Goal: Complete application form

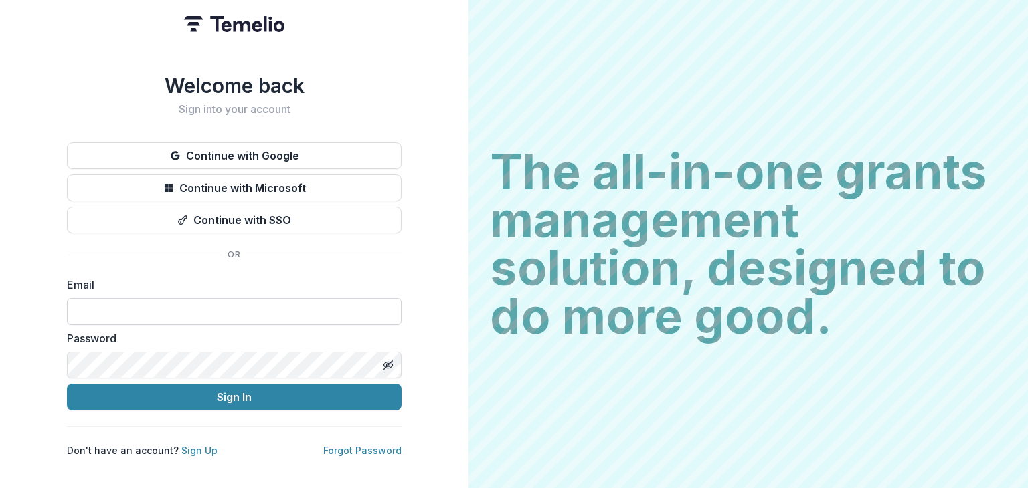
click at [327, 311] on input at bounding box center [234, 311] width 335 height 27
type input "**********"
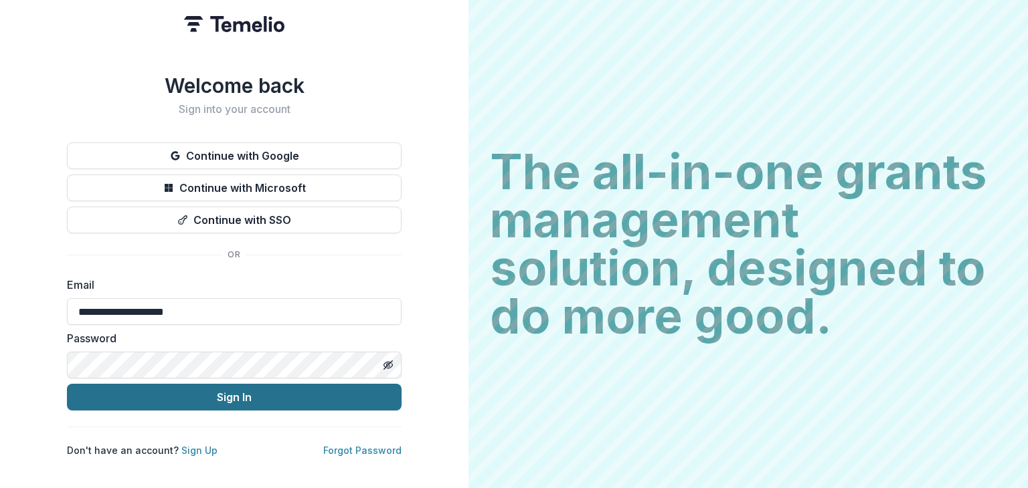
click at [173, 389] on button "Sign In" at bounding box center [234, 397] width 335 height 27
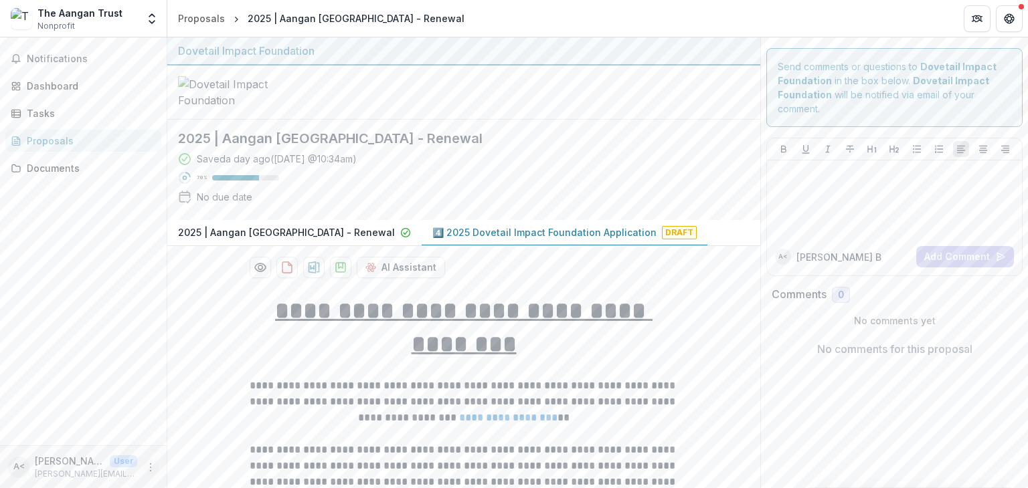
click at [153, 470] on icon "More" at bounding box center [150, 467] width 11 height 11
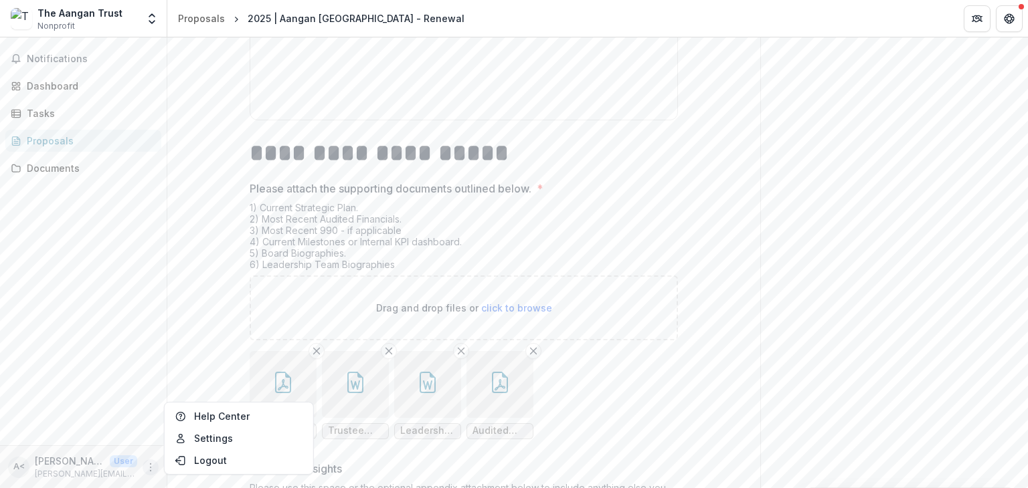
scroll to position [10568, 0]
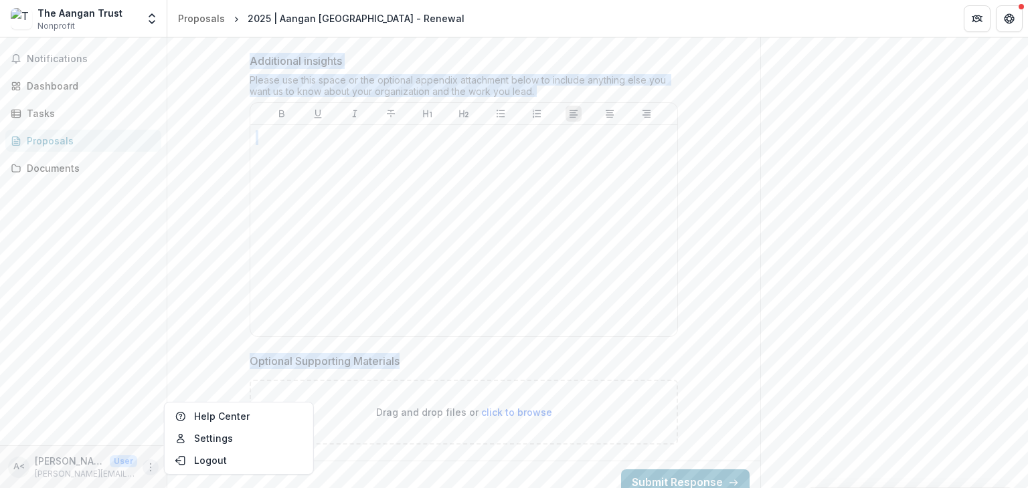
drag, startPoint x: 281, startPoint y: 302, endPoint x: 501, endPoint y: 344, distance: 223.4
copy div "**********"
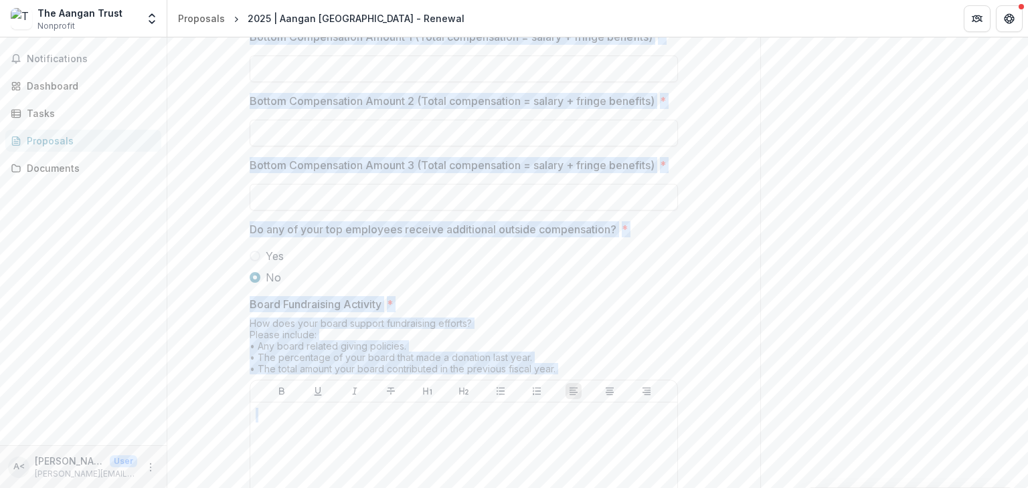
scroll to position [9663, 0]
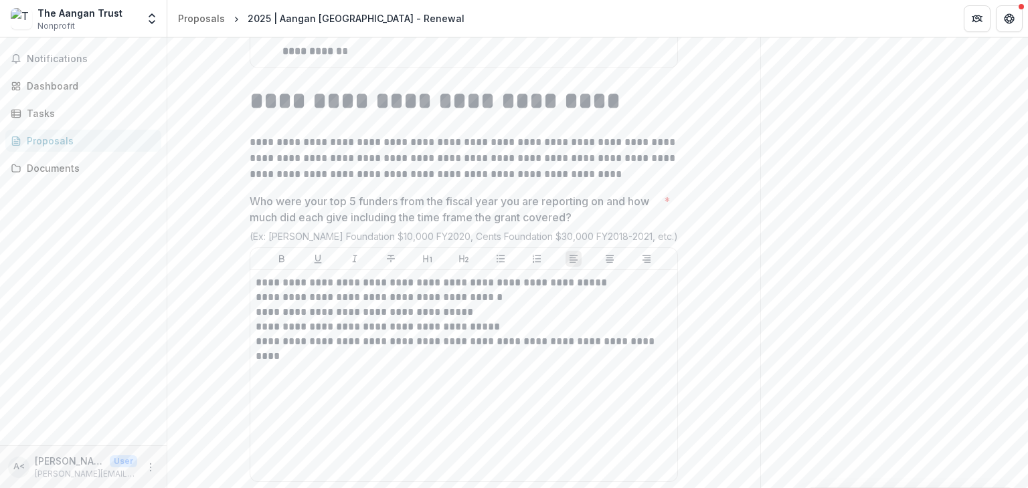
scroll to position [6689, 0]
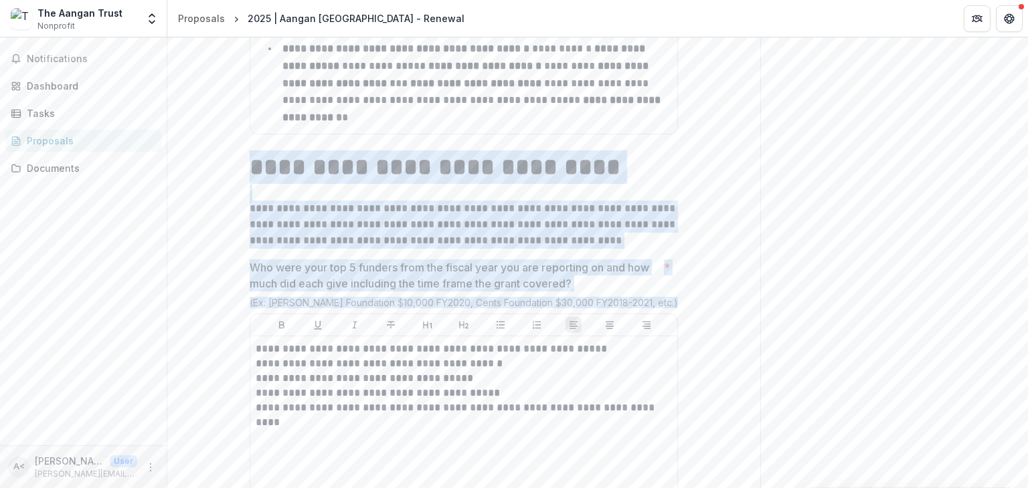
drag, startPoint x: 243, startPoint y: 153, endPoint x: 438, endPoint y: 431, distance: 339.6
copy div "**********"
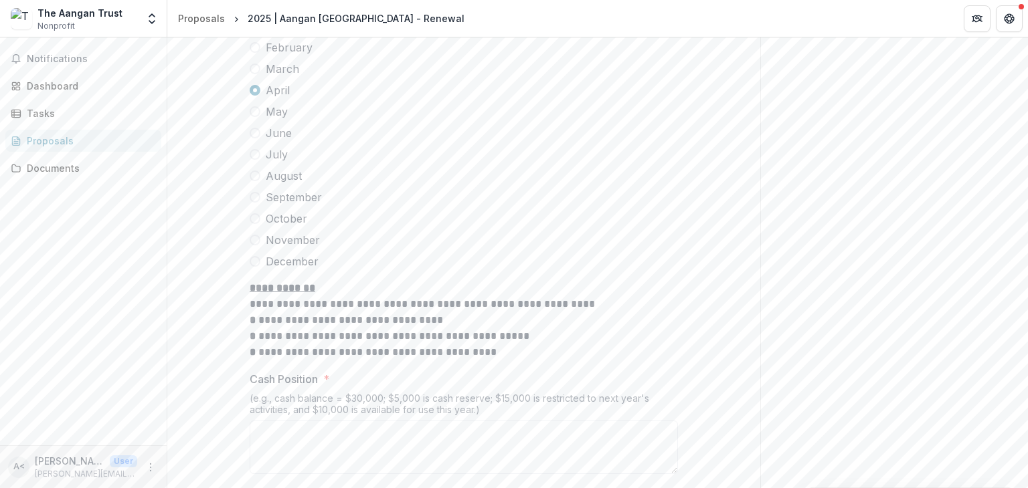
scroll to position [7687, 0]
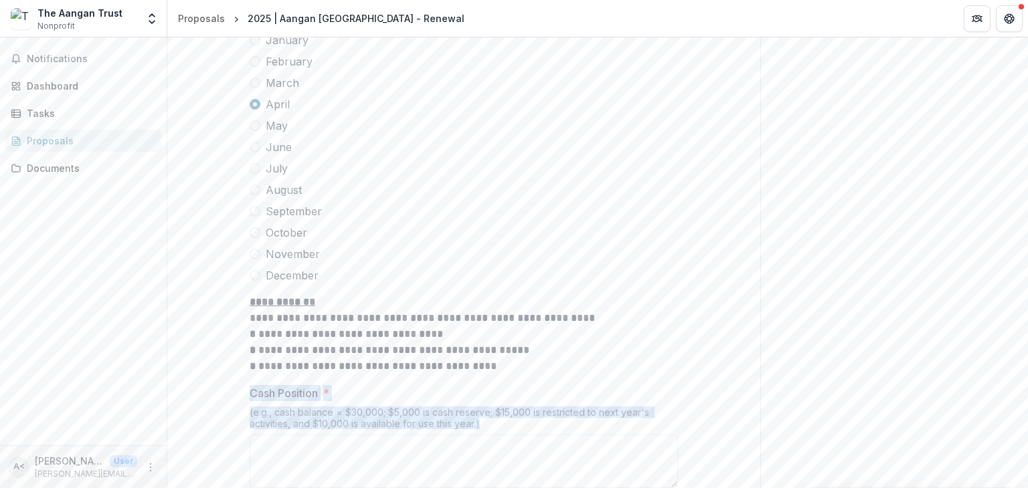
drag, startPoint x: 245, startPoint y: 385, endPoint x: 491, endPoint y: 419, distance: 247.9
copy div "Cash Position * (e.g., cash balance = $30,000; $5,000 is cash reserve; $15,000 …"
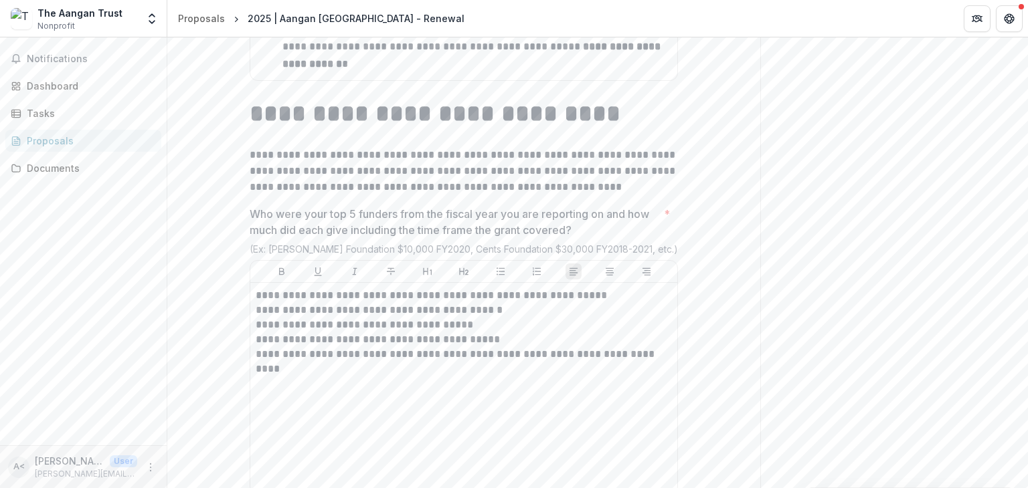
scroll to position [6742, 0]
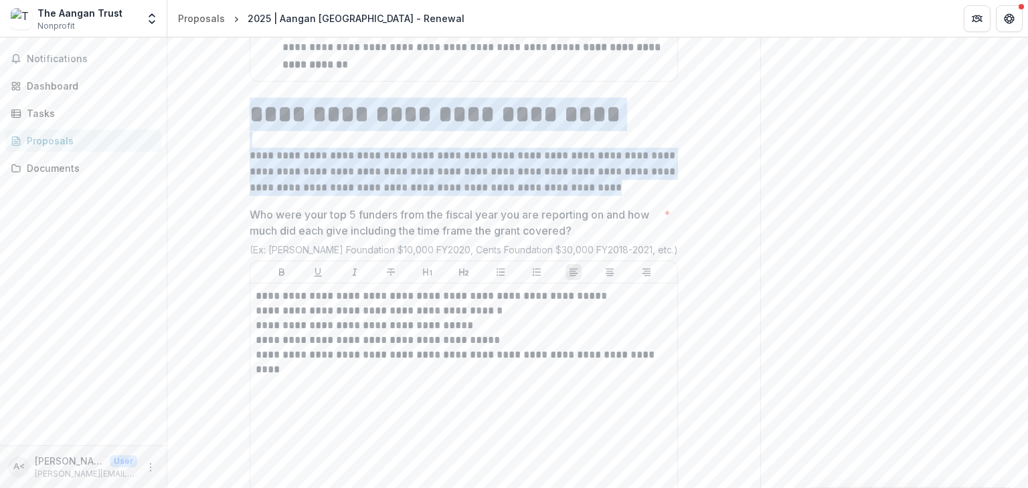
drag, startPoint x: 248, startPoint y: 106, endPoint x: 582, endPoint y: 175, distance: 341.0
click at [582, 175] on div "**********" at bounding box center [464, 147] width 428 height 98
copy div "**********"
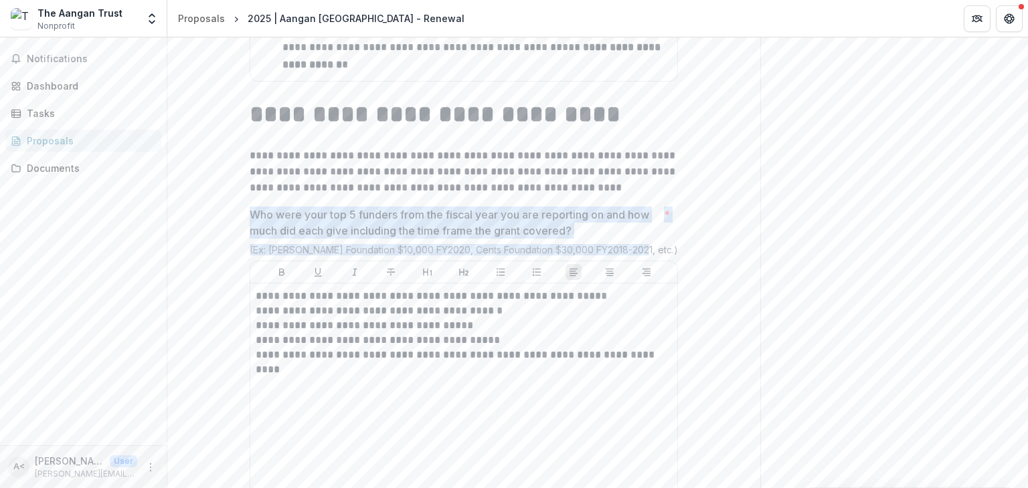
drag, startPoint x: 247, startPoint y: 201, endPoint x: 634, endPoint y: 234, distance: 388.8
click at [634, 234] on div "**********" at bounding box center [464, 354] width 428 height 294
copy div "Who were your top 5 funders from the fiscal year you are reporting on and how m…"
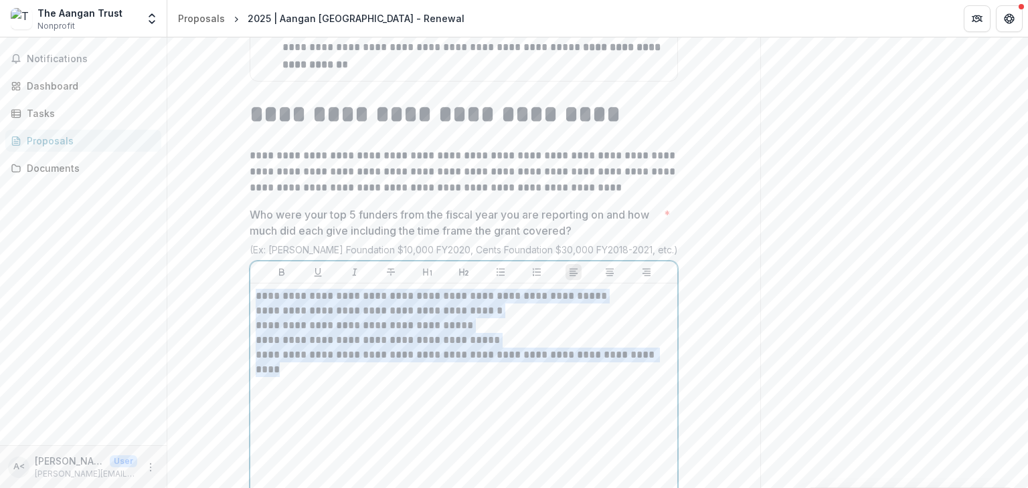
drag, startPoint x: 643, startPoint y: 339, endPoint x: 249, endPoint y: 276, distance: 399.1
click at [250, 284] on div "**********" at bounding box center [463, 389] width 427 height 211
copy div "**********"
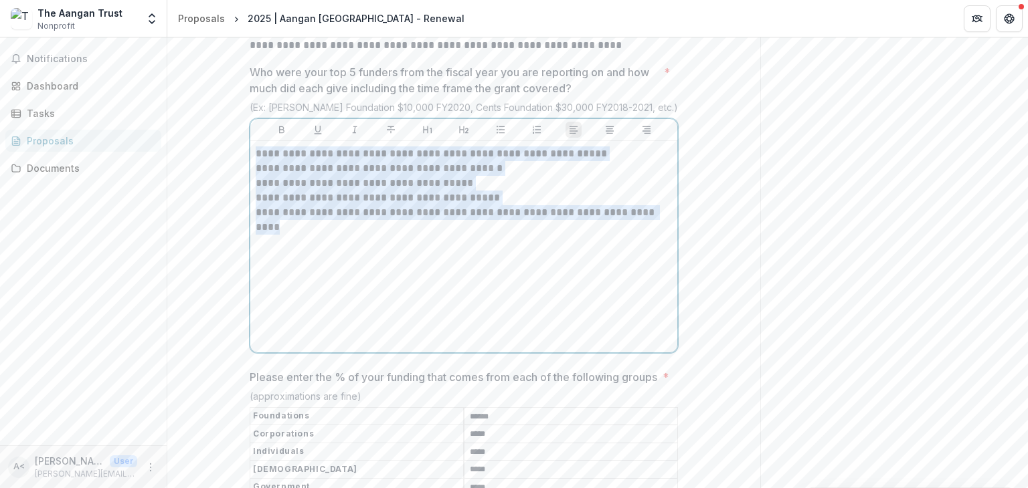
scroll to position [6903, 0]
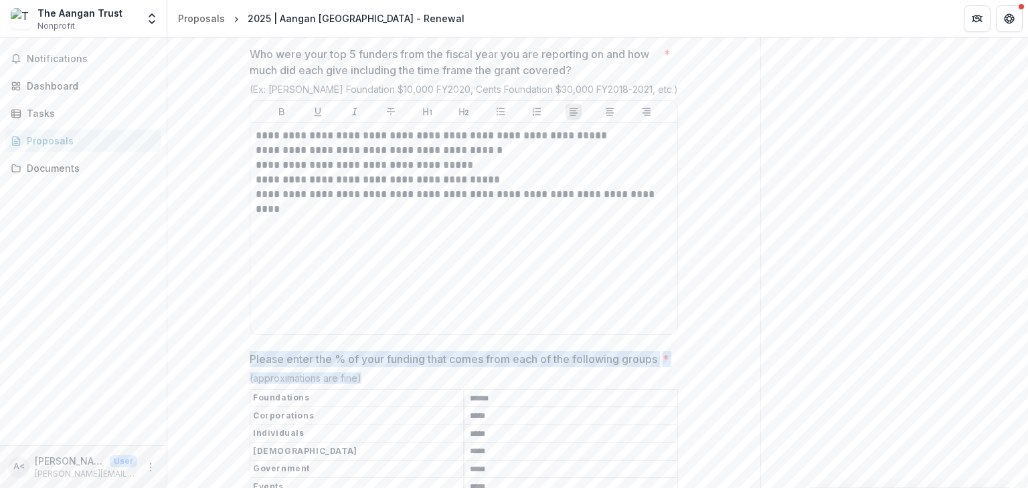
drag, startPoint x: 242, startPoint y: 343, endPoint x: 365, endPoint y: 381, distance: 128.9
copy div "Please enter the % of your funding that comes from each of the following groups…"
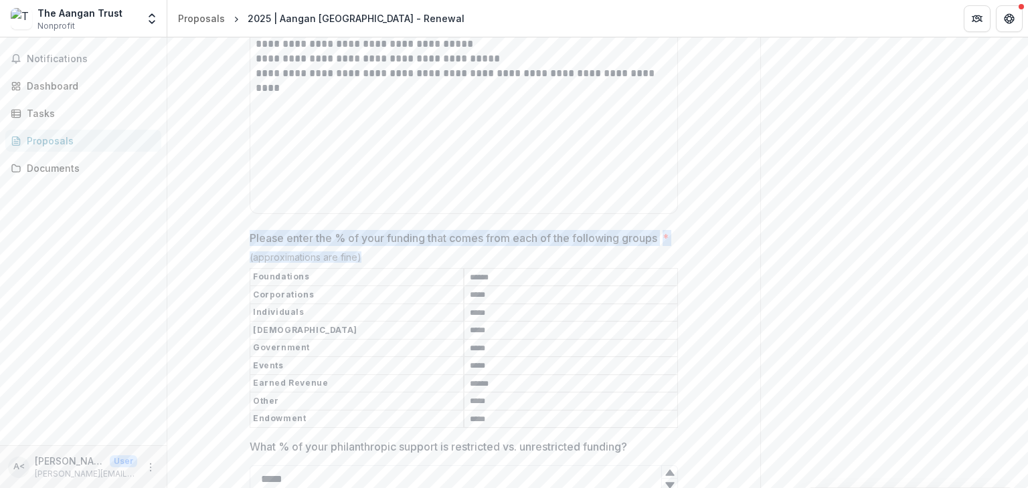
scroll to position [7026, 0]
drag, startPoint x: 230, startPoint y: 271, endPoint x: 527, endPoint y: 420, distance: 331.9
copy div "(approximations are fine)"
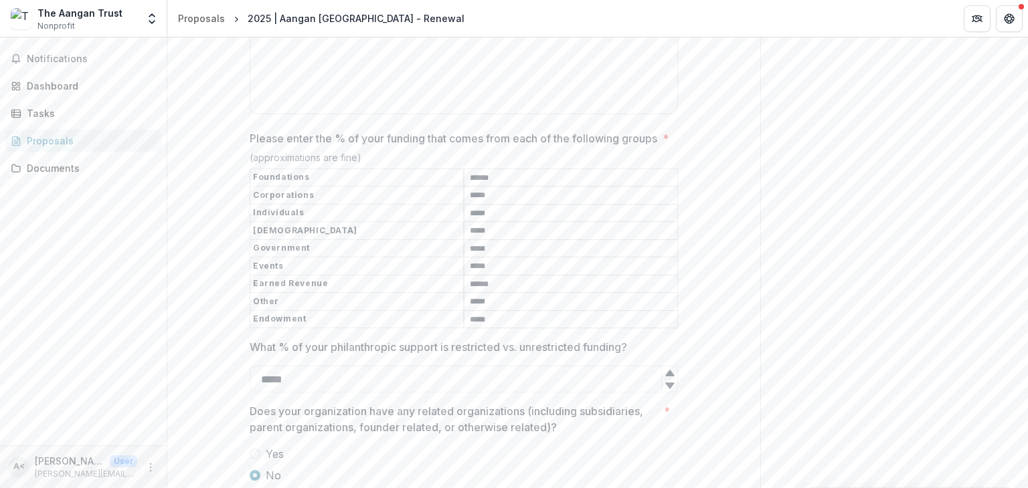
scroll to position [7125, 0]
drag, startPoint x: 246, startPoint y: 333, endPoint x: 689, endPoint y: 334, distance: 443.0
copy p "What % of your philanthropic support is restricted vs. unrestricted funding?"
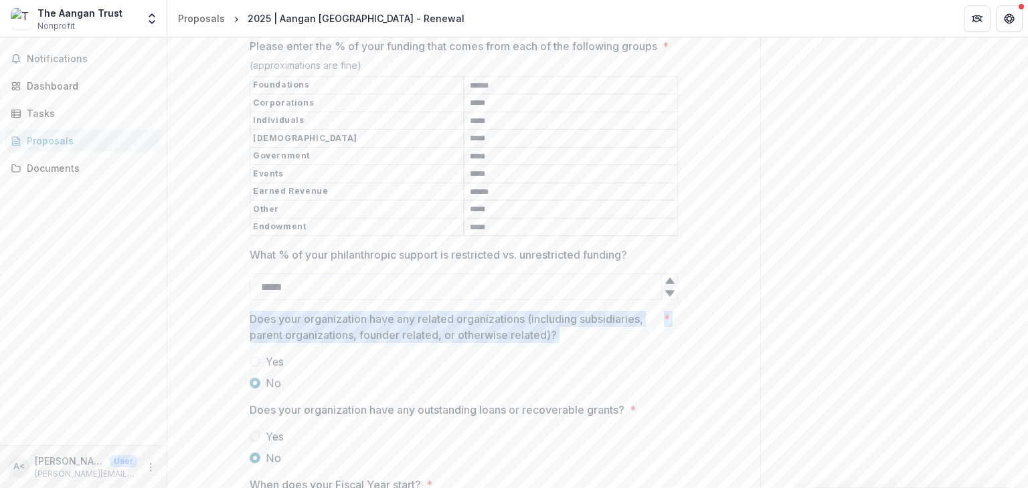
drag, startPoint x: 248, startPoint y: 306, endPoint x: 319, endPoint y: 379, distance: 102.7
click at [319, 379] on div "Does your organization have any related organizations (including subsidiaries, …" at bounding box center [464, 351] width 428 height 80
copy div "Does your organization have any related organizations (including subsidiaries, …"
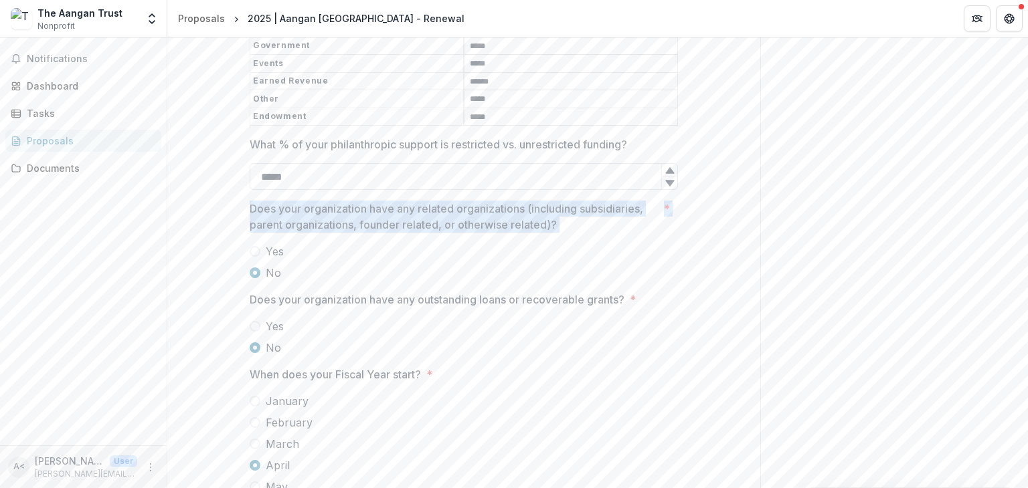
scroll to position [7329, 0]
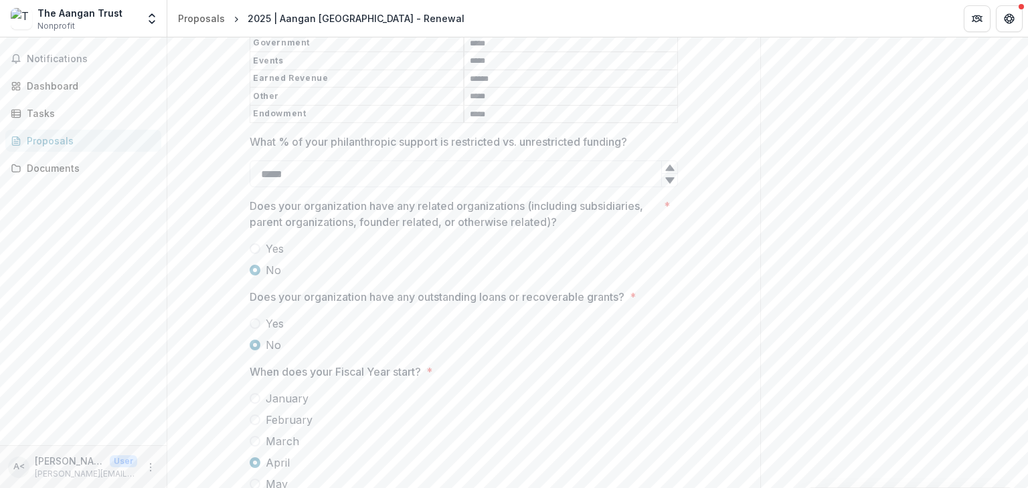
click at [337, 297] on div "Does your organization have any outstanding loans or recoverable grants? * Yes …" at bounding box center [464, 321] width 428 height 64
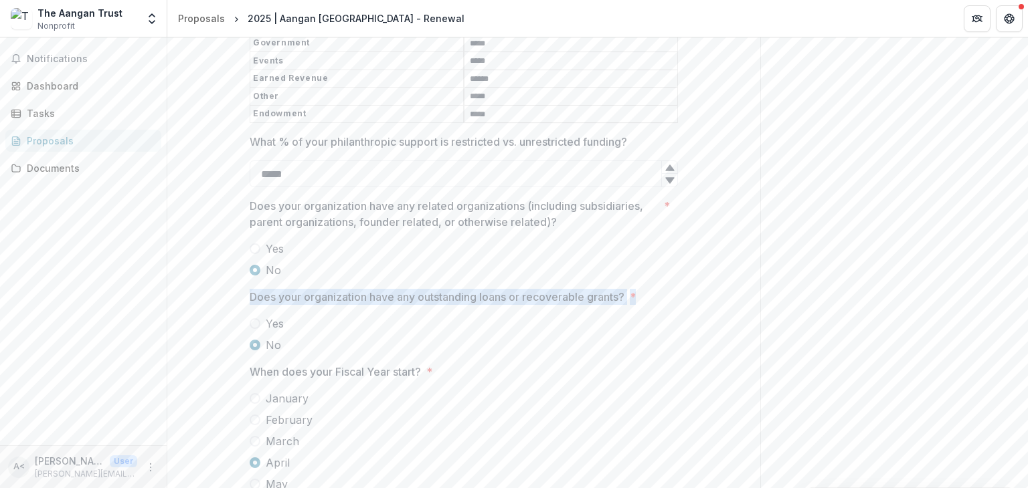
drag, startPoint x: 249, startPoint y: 290, endPoint x: 683, endPoint y: 287, distance: 433.6
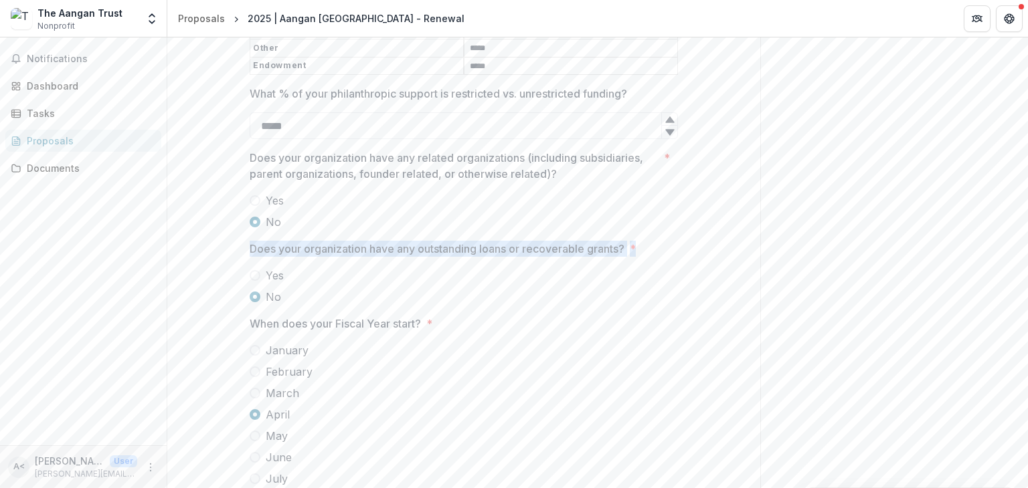
scroll to position [7377, 0]
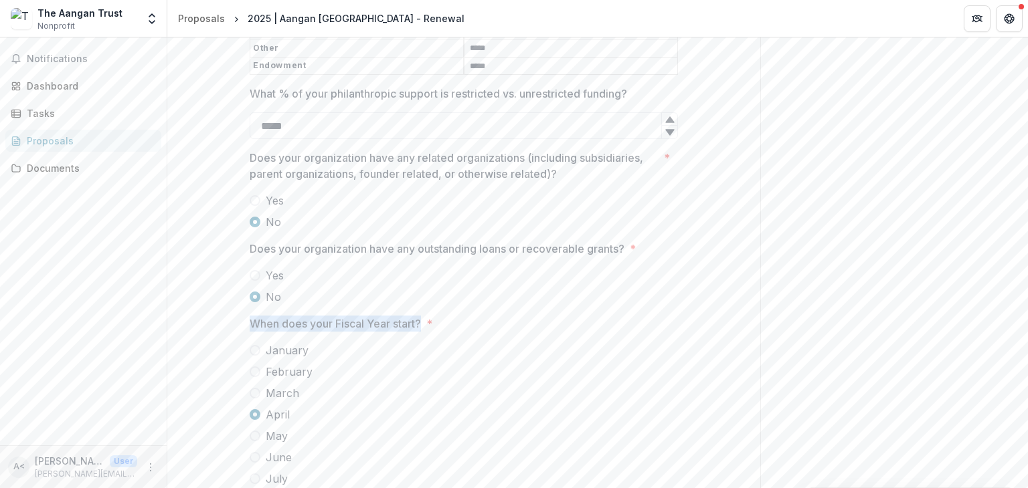
drag, startPoint x: 246, startPoint y: 315, endPoint x: 423, endPoint y: 317, distance: 176.7
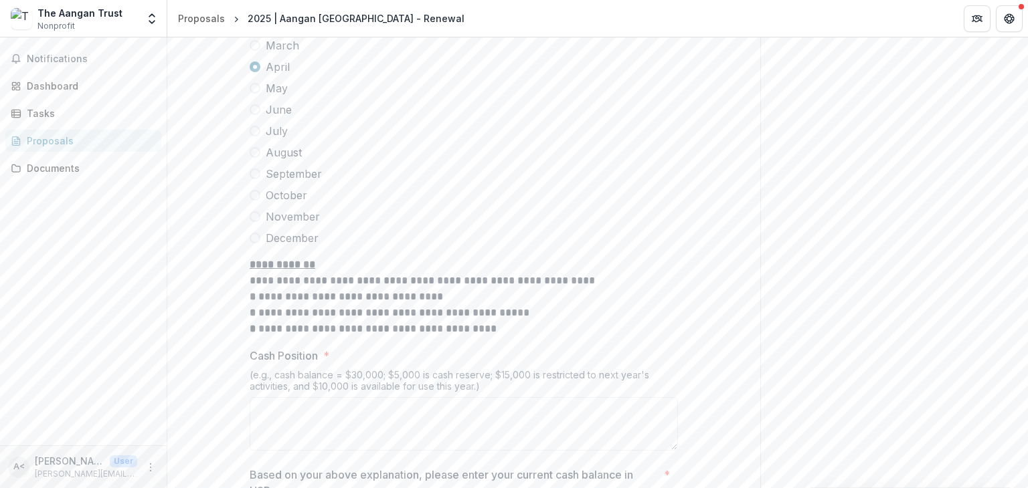
scroll to position [7732, 0]
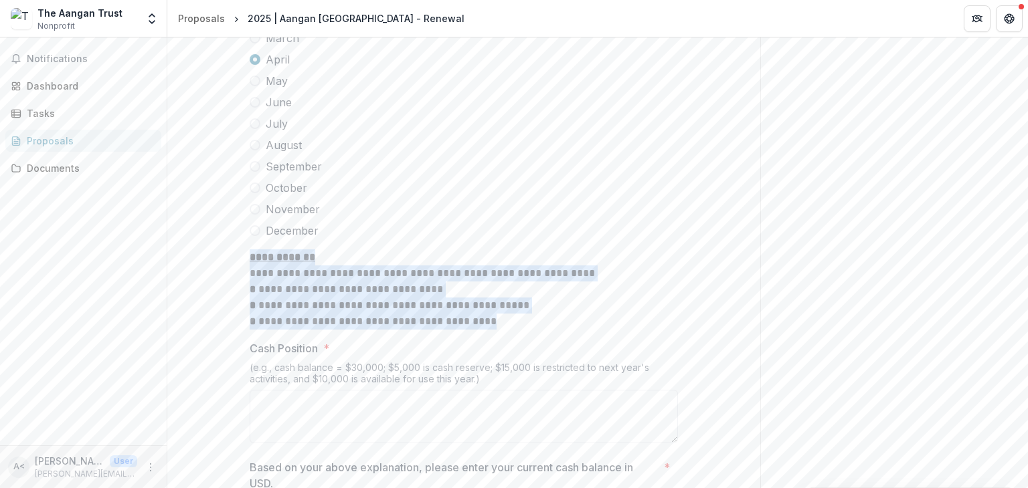
drag, startPoint x: 250, startPoint y: 244, endPoint x: 475, endPoint y: 311, distance: 235.2
click at [475, 311] on p "**********" at bounding box center [464, 290] width 428 height 80
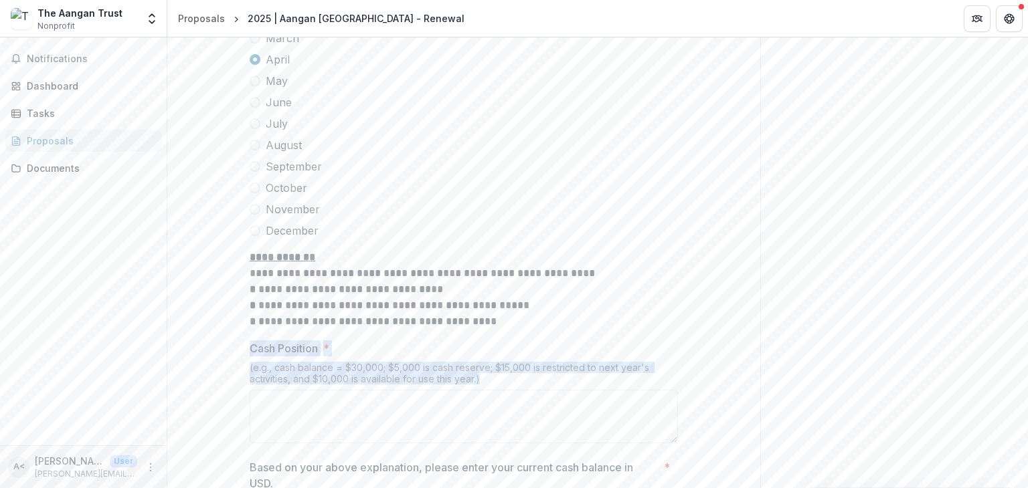
drag, startPoint x: 246, startPoint y: 339, endPoint x: 481, endPoint y: 372, distance: 237.3
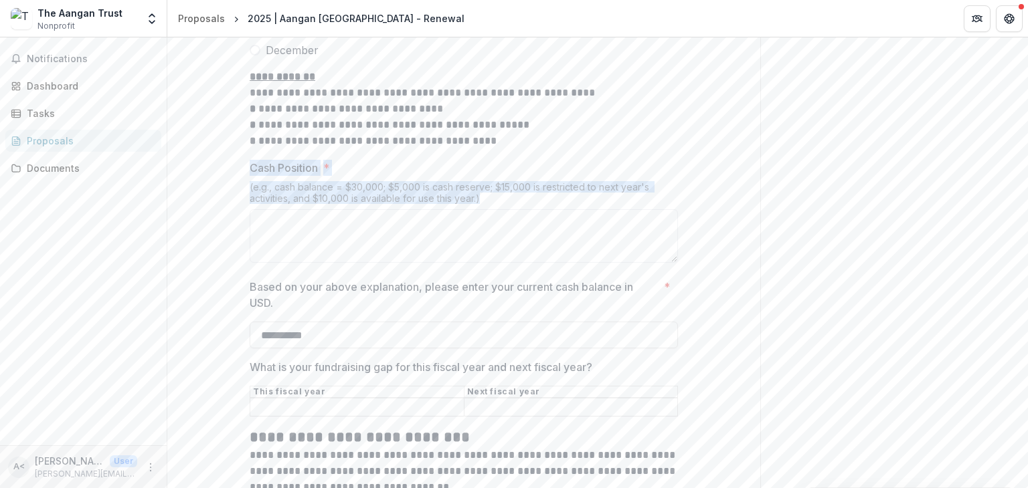
scroll to position [7914, 0]
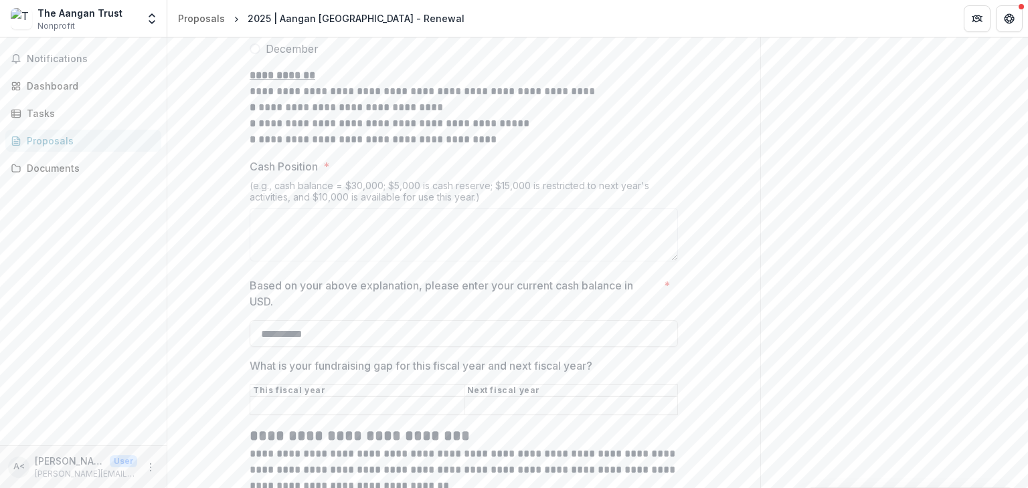
click at [302, 293] on p "Based on your above explanation, please enter your current cash balance in USD." at bounding box center [454, 294] width 409 height 32
click at [302, 321] on input "**********" at bounding box center [464, 334] width 428 height 27
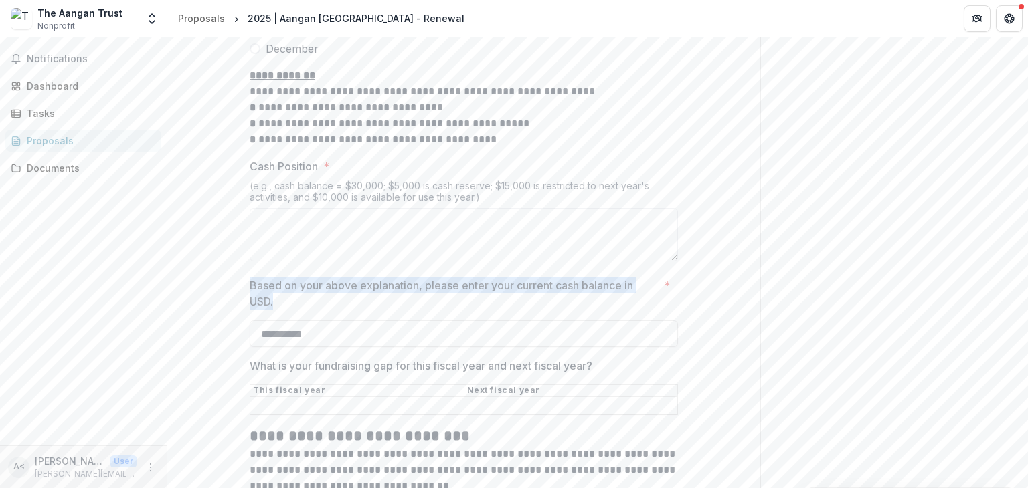
drag, startPoint x: 246, startPoint y: 276, endPoint x: 273, endPoint y: 295, distance: 32.7
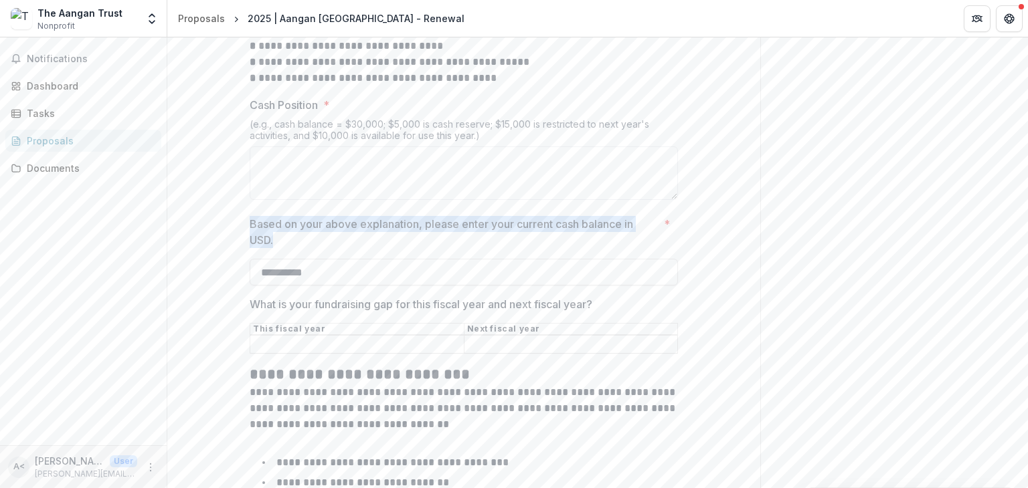
scroll to position [7981, 0]
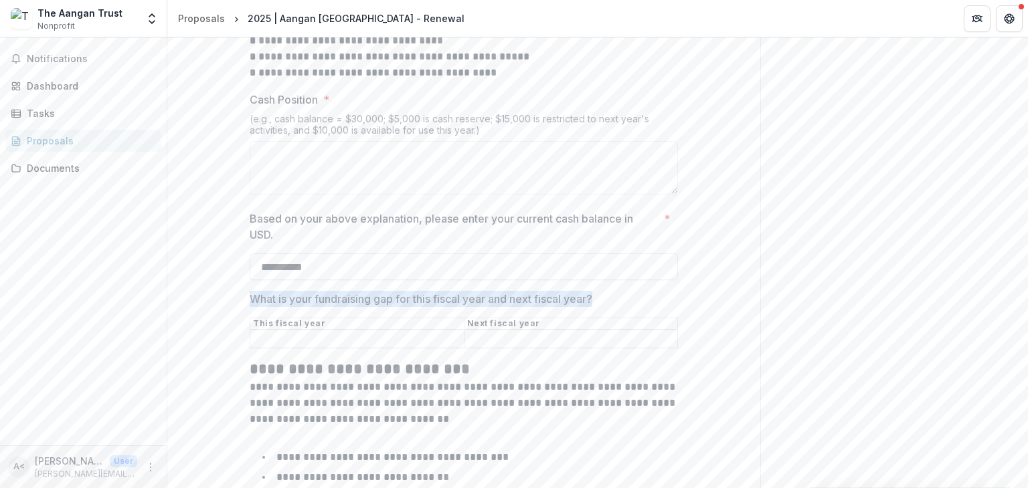
drag, startPoint x: 241, startPoint y: 288, endPoint x: 606, endPoint y: 293, distance: 365.4
drag, startPoint x: 238, startPoint y: 319, endPoint x: 549, endPoint y: 341, distance: 311.9
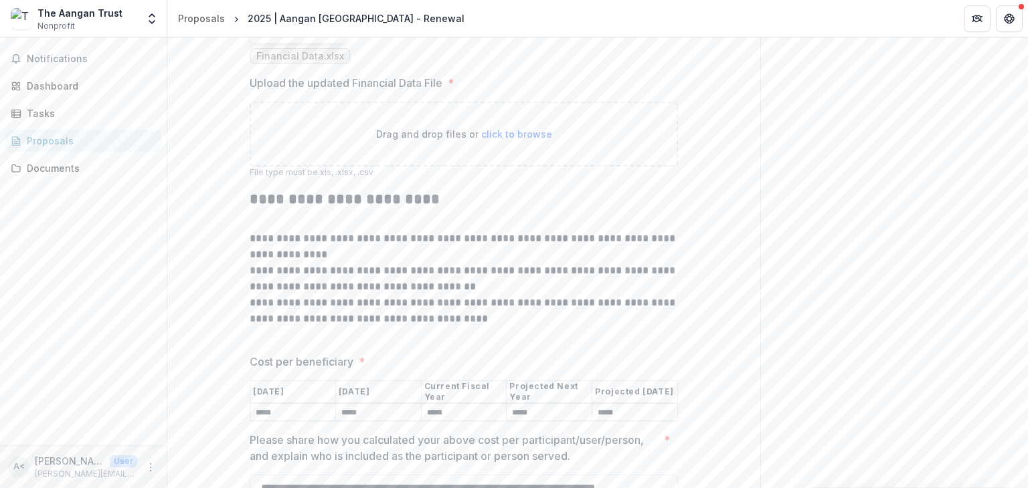
scroll to position [8616, 0]
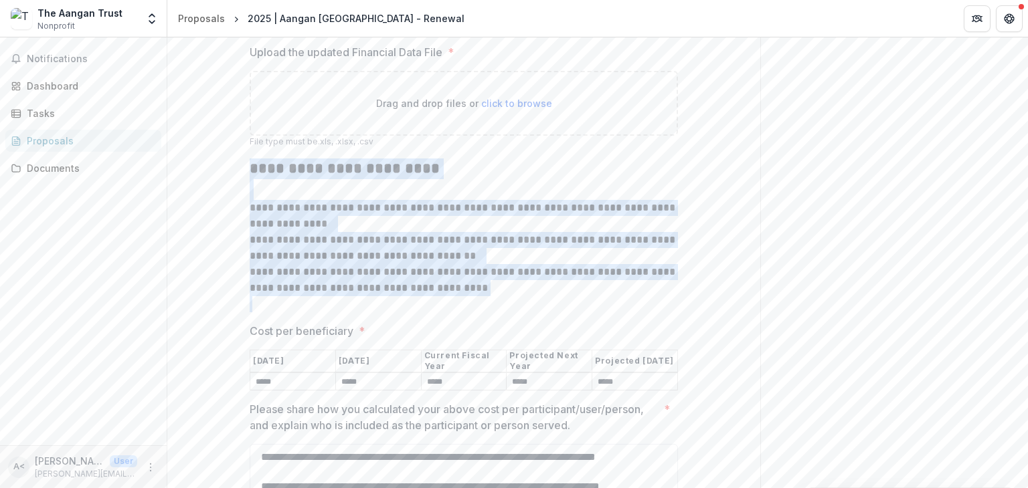
drag, startPoint x: 244, startPoint y: 158, endPoint x: 489, endPoint y: 298, distance: 283.0
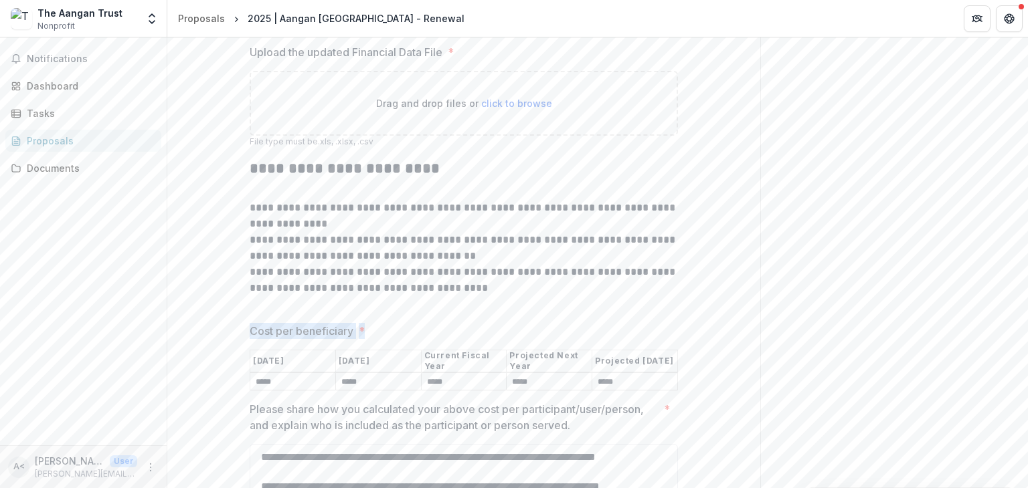
drag, startPoint x: 241, startPoint y: 319, endPoint x: 715, endPoint y: 378, distance: 477.4
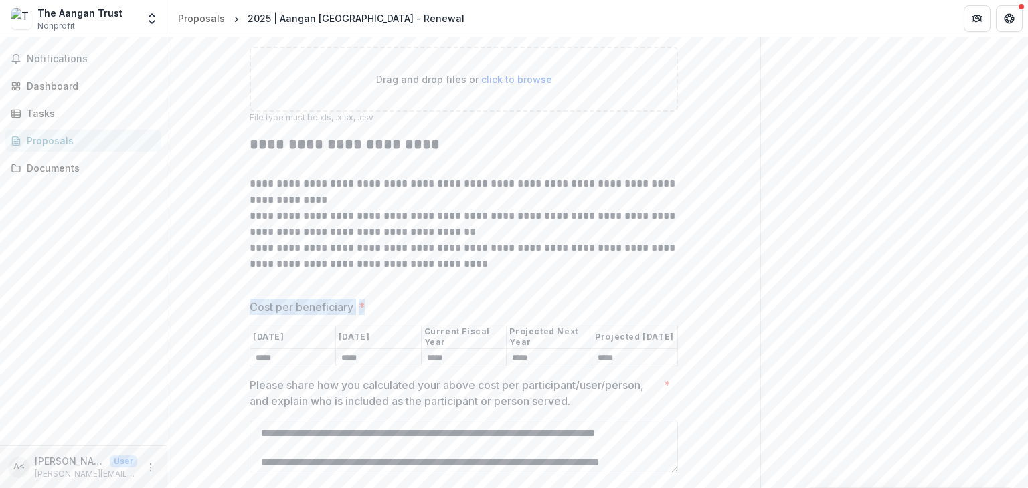
scroll to position [8642, 0]
click at [322, 432] on textarea "**********" at bounding box center [464, 445] width 428 height 54
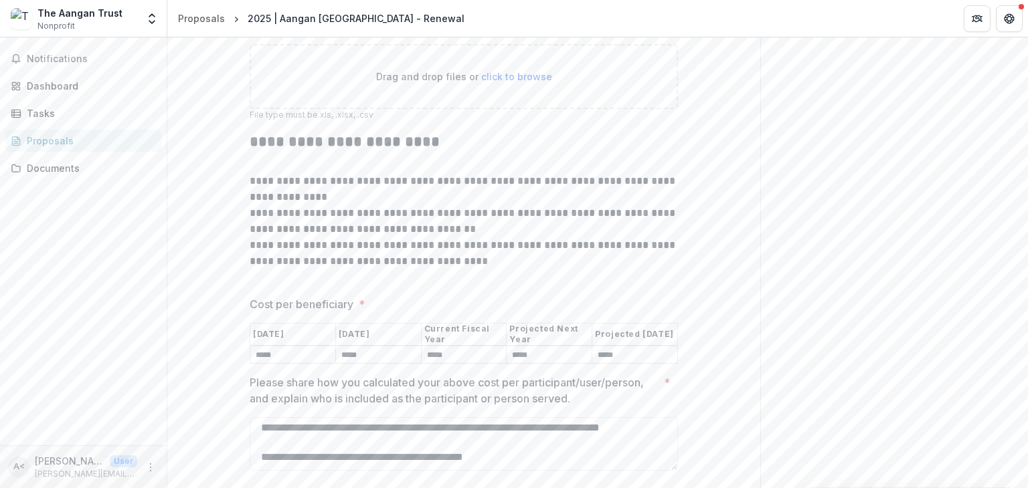
drag, startPoint x: 242, startPoint y: 367, endPoint x: 582, endPoint y: 383, distance: 340.4
drag, startPoint x: 514, startPoint y: 427, endPoint x: 244, endPoint y: 388, distance: 273.1
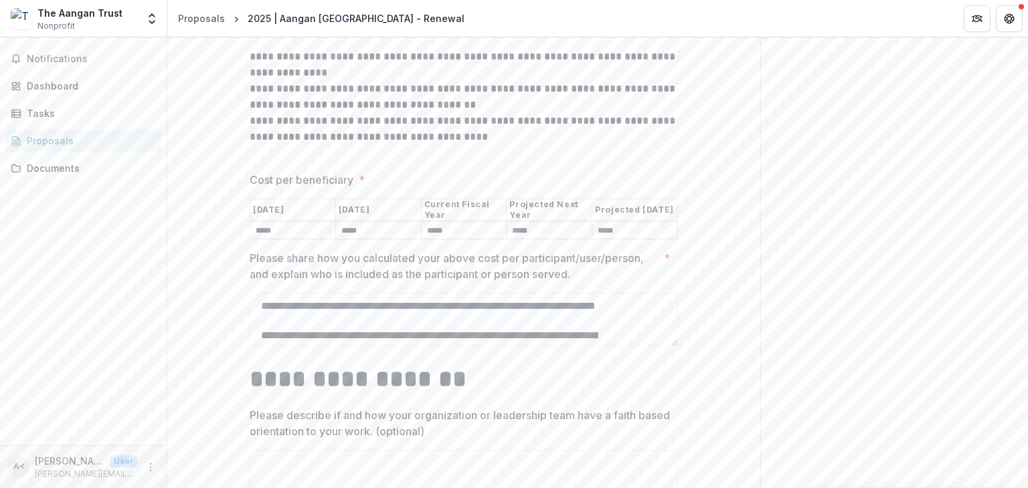
scroll to position [8774, 0]
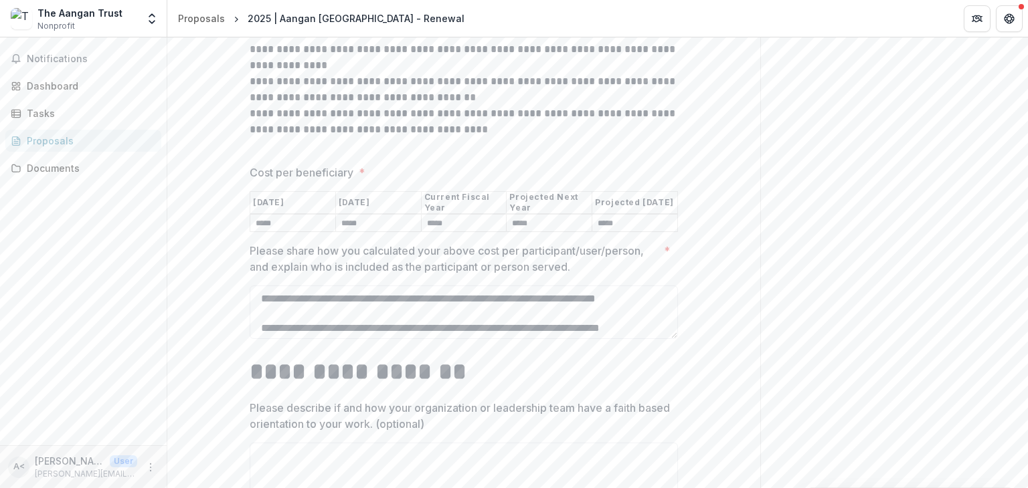
click at [642, 365] on h1 "**********" at bounding box center [464, 371] width 428 height 33
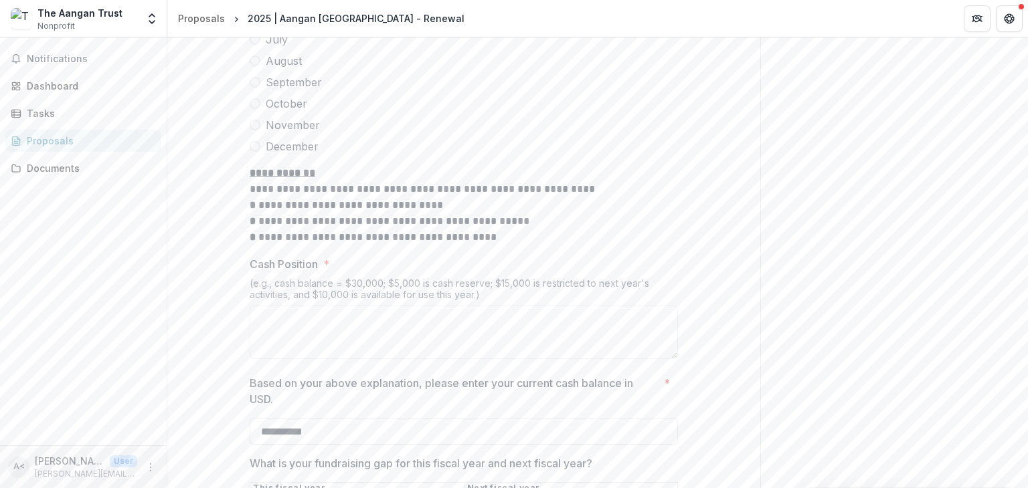
scroll to position [7791, 0]
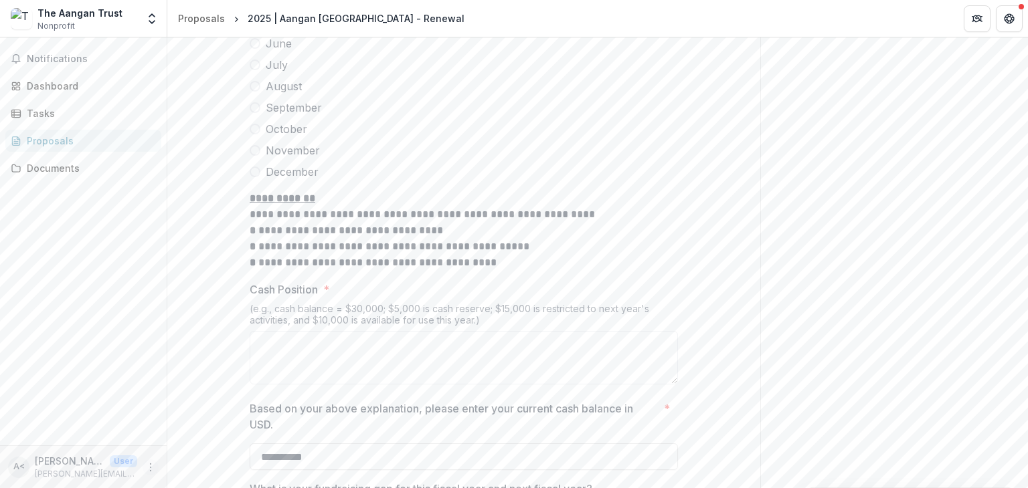
click at [149, 469] on icon "More" at bounding box center [150, 467] width 11 height 11
click at [182, 452] on button "Logout" at bounding box center [238, 461] width 143 height 22
